Goal: Transaction & Acquisition: Obtain resource

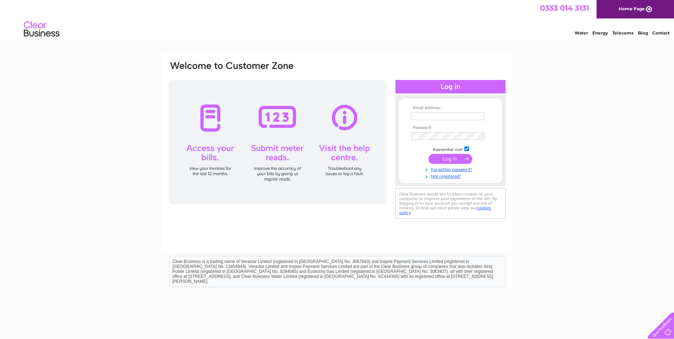
click at [430, 115] on input "text" at bounding box center [447, 116] width 73 height 8
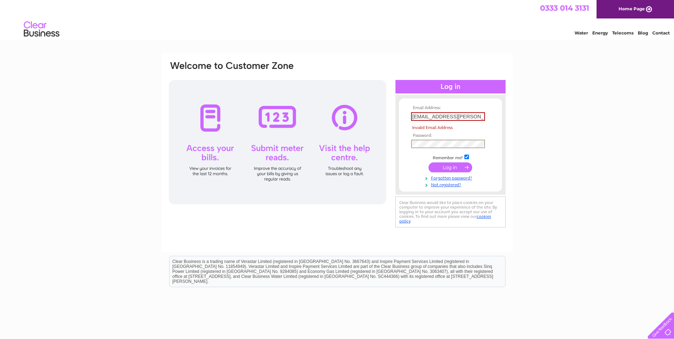
click at [472, 113] on input "[EMAIL_ADDRESS][PERSON_NAME][DOMAIN_NAME]" at bounding box center [448, 116] width 74 height 9
click at [483, 116] on input "lauren.baszucki@bluemanta.com" at bounding box center [448, 116] width 74 height 9
click at [483, 118] on input "lauren.baszucki@bluemanta.com" at bounding box center [448, 116] width 74 height 9
click at [476, 116] on input "lauren.baszucki@bluemanta.com" at bounding box center [448, 116] width 74 height 9
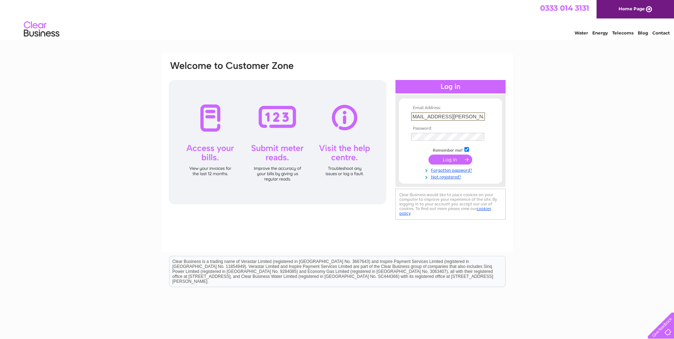
type input "lauren.baszucki@bluemanta.com"
click at [407, 134] on form "Email Address: lauren.baszucki@bluemanta.com Password: Forgotten password?" at bounding box center [450, 143] width 103 height 74
click at [447, 159] on input "submit" at bounding box center [451, 159] width 44 height 10
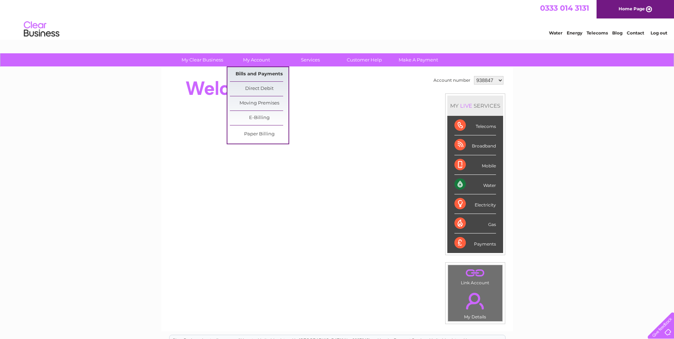
click at [265, 71] on link "Bills and Payments" at bounding box center [259, 74] width 59 height 14
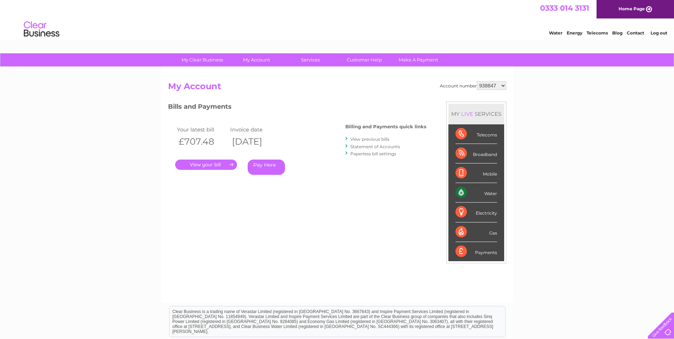
click at [221, 165] on link "." at bounding box center [206, 165] width 62 height 10
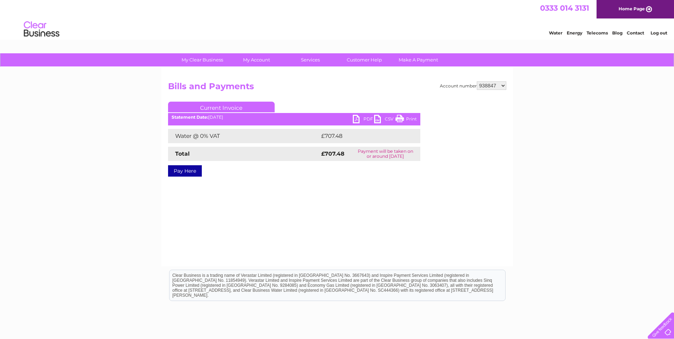
click at [357, 118] on link "PDF" at bounding box center [363, 120] width 21 height 10
click at [657, 33] on link "Log out" at bounding box center [659, 32] width 17 height 5
